Goal: Navigation & Orientation: Find specific page/section

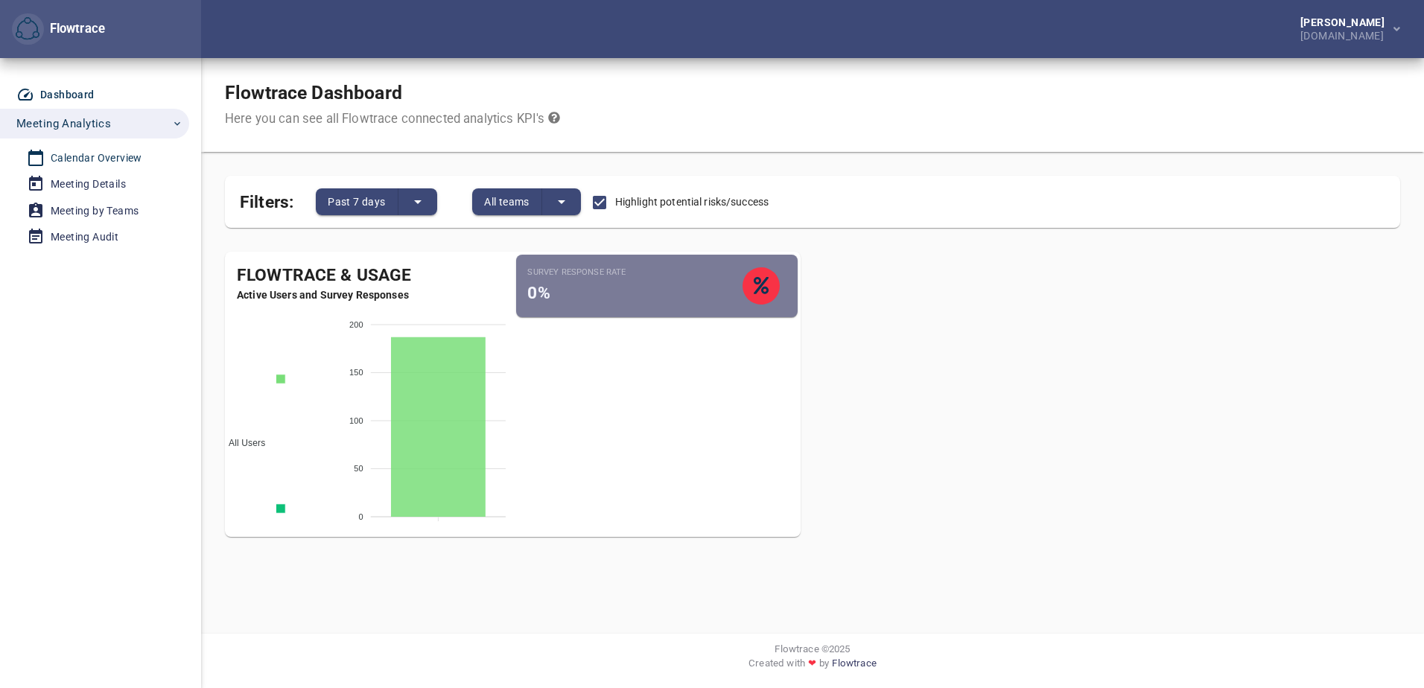
click at [103, 157] on div "Calendar Overview" at bounding box center [97, 158] width 92 height 19
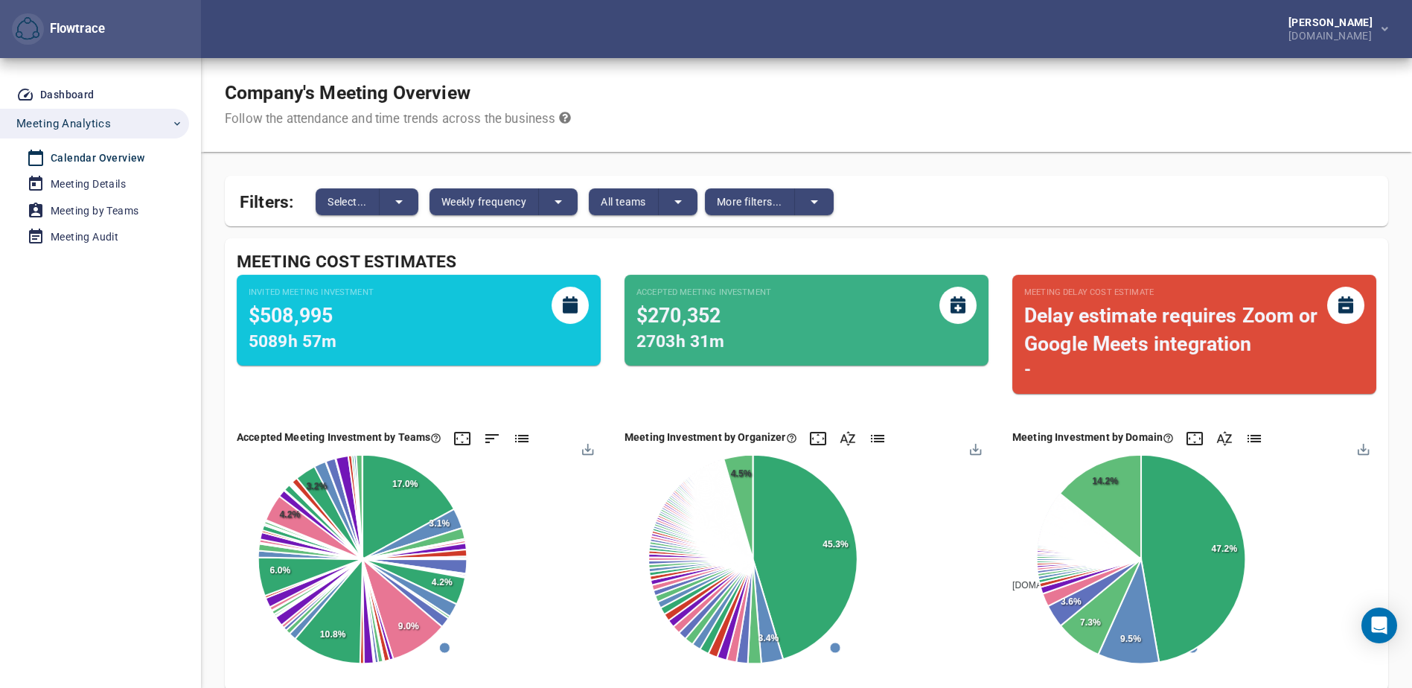
click at [1313, 146] on div "Company's Meeting Overview Follow the attendance and time trends across the bus…" at bounding box center [806, 105] width 1211 height 94
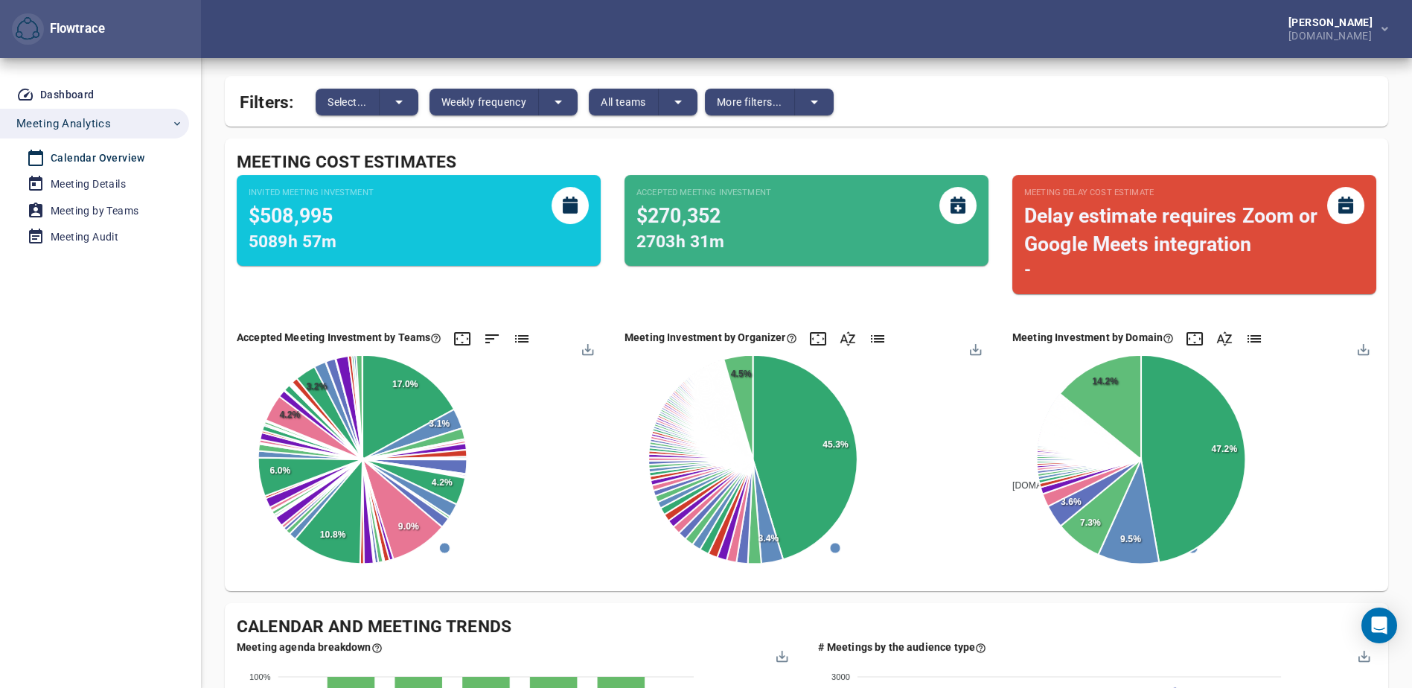
scroll to position [1, 0]
